Goal: Navigation & Orientation: Find specific page/section

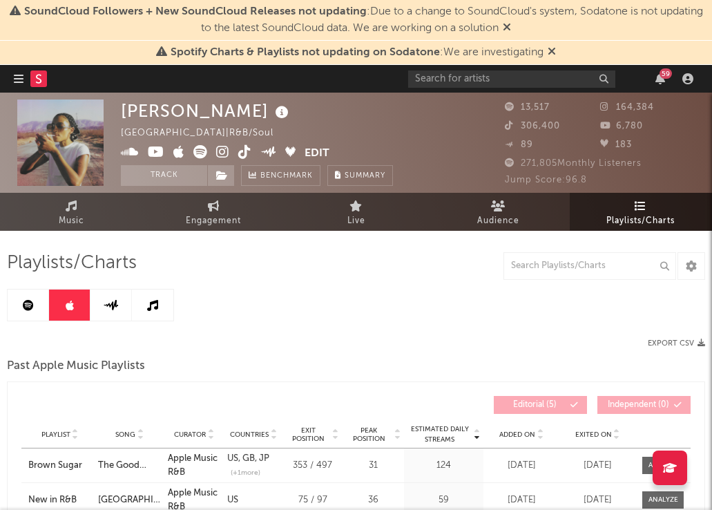
click at [21, 76] on icon "button" at bounding box center [19, 78] width 10 height 11
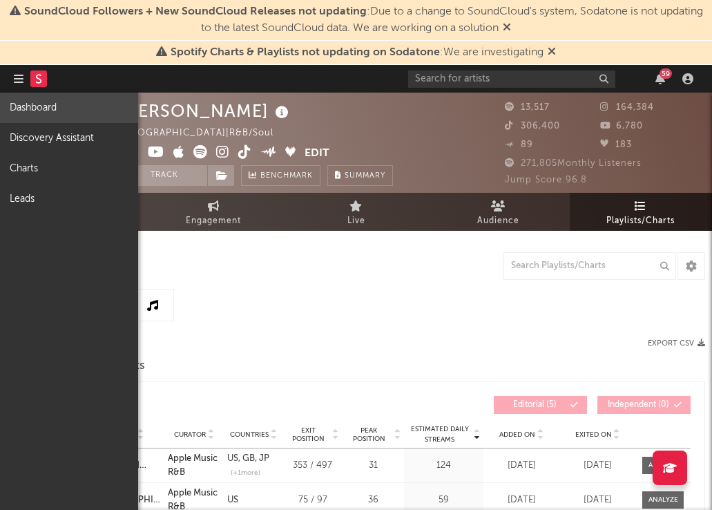
click at [54, 109] on link "Dashboard" at bounding box center [69, 108] width 138 height 30
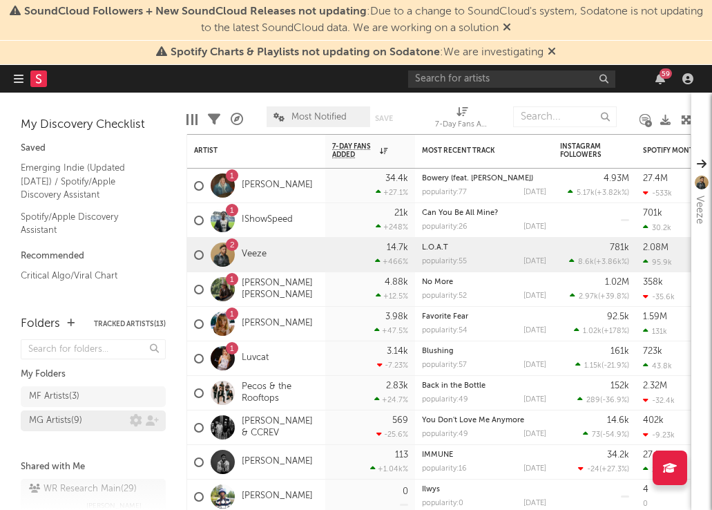
click at [48, 423] on div "MG Artists ( 9 )" at bounding box center [55, 421] width 53 height 17
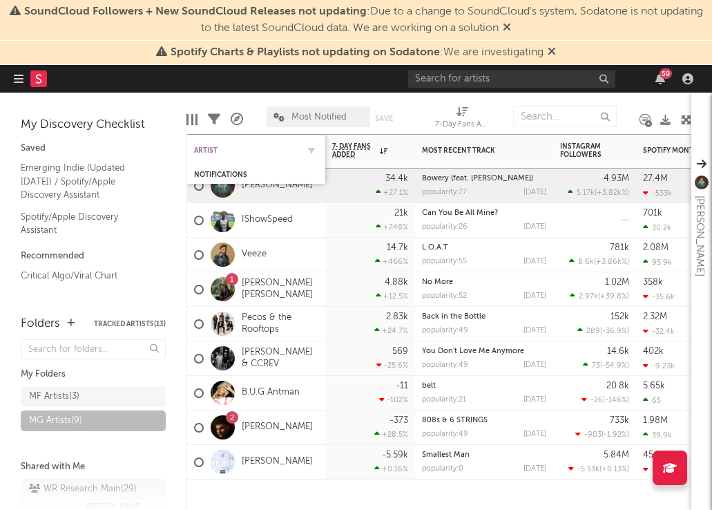
click at [214, 146] on div "Artist" at bounding box center [246, 150] width 104 height 8
